Goal: Information Seeking & Learning: Check status

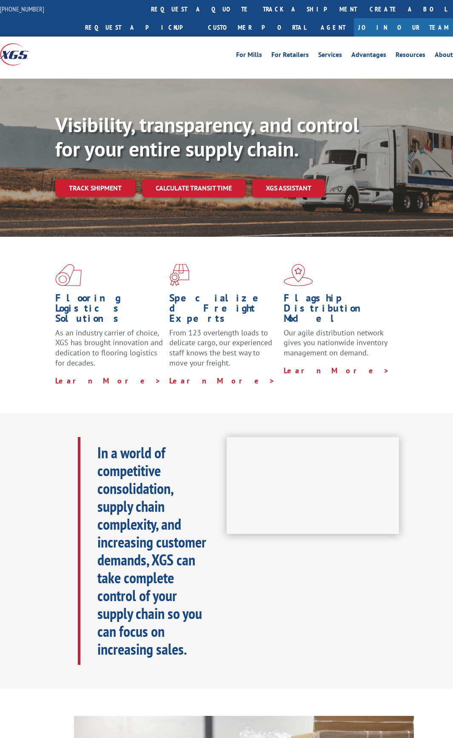
click at [117, 198] on div "Visibility, transparency, and control for your entire supply chain. Track shipm…" at bounding box center [254, 172] width 398 height 119
click at [114, 187] on link "Track shipment" at bounding box center [95, 188] width 80 height 18
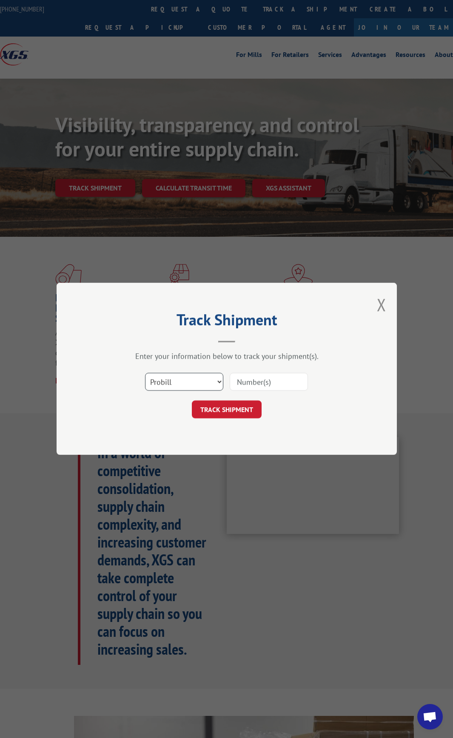
click at [203, 375] on select "Select category... Probill BOL PO" at bounding box center [184, 382] width 78 height 18
click at [247, 381] on input at bounding box center [269, 382] width 78 height 18
paste input "23466081925"
type input "23466081925"
click at [247, 406] on button "TRACK SHIPMENT" at bounding box center [227, 410] width 70 height 18
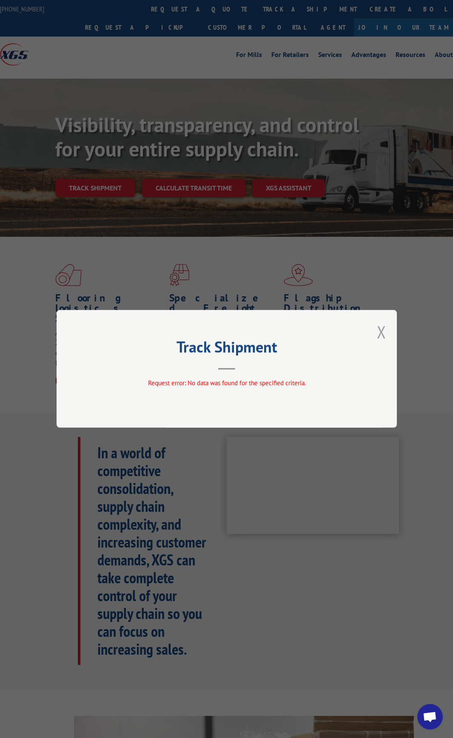
click at [379, 326] on button "Close modal" at bounding box center [381, 332] width 9 height 23
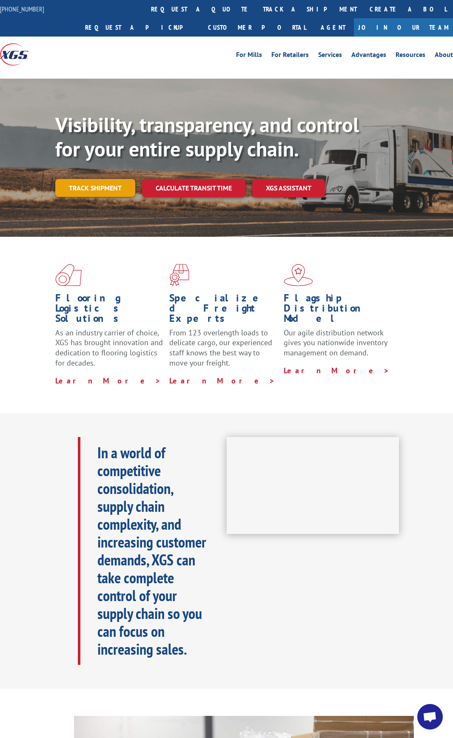
click at [77, 188] on link "Track shipment" at bounding box center [95, 188] width 80 height 18
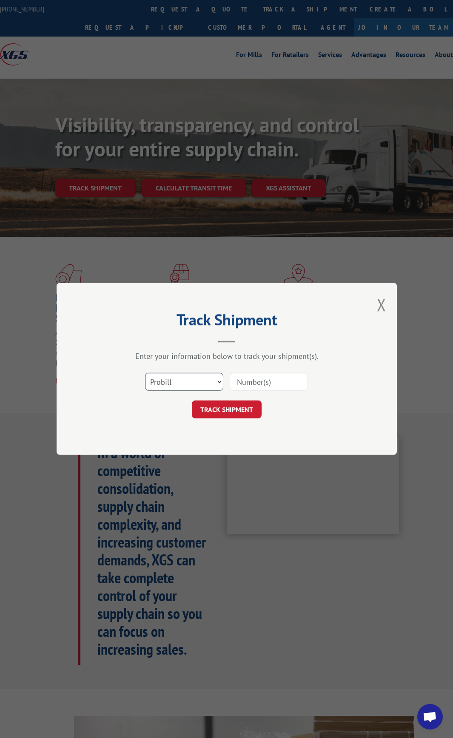
click at [203, 383] on select "Select category... Probill BOL PO" at bounding box center [184, 382] width 78 height 18
select select "bol"
click at [145, 373] on select "Select category... Probill BOL PO" at bounding box center [184, 382] width 78 height 18
click at [252, 381] on input at bounding box center [269, 382] width 78 height 18
paste input "23466081925"
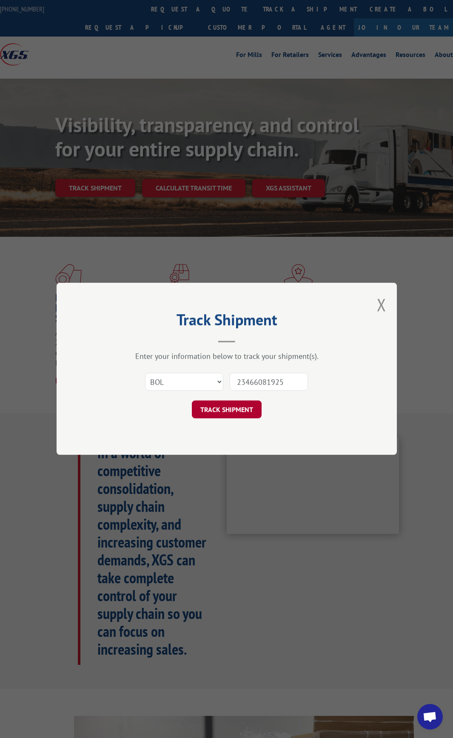
type input "23466081925"
click at [247, 406] on button "TRACK SHIPMENT" at bounding box center [227, 410] width 70 height 18
